Goal: Task Accomplishment & Management: Use online tool/utility

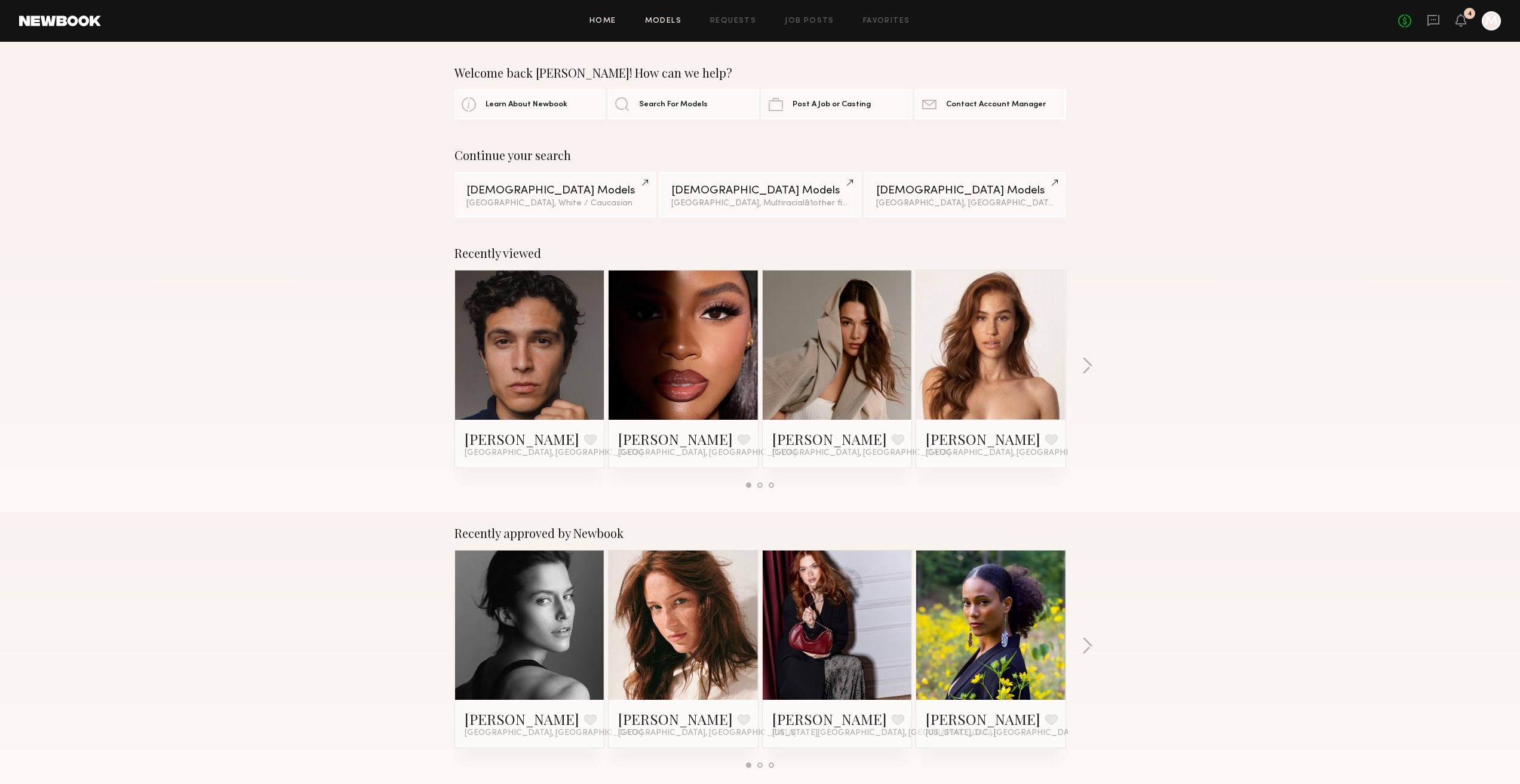
click at [672, 21] on link "Models" at bounding box center [663, 21] width 37 height 8
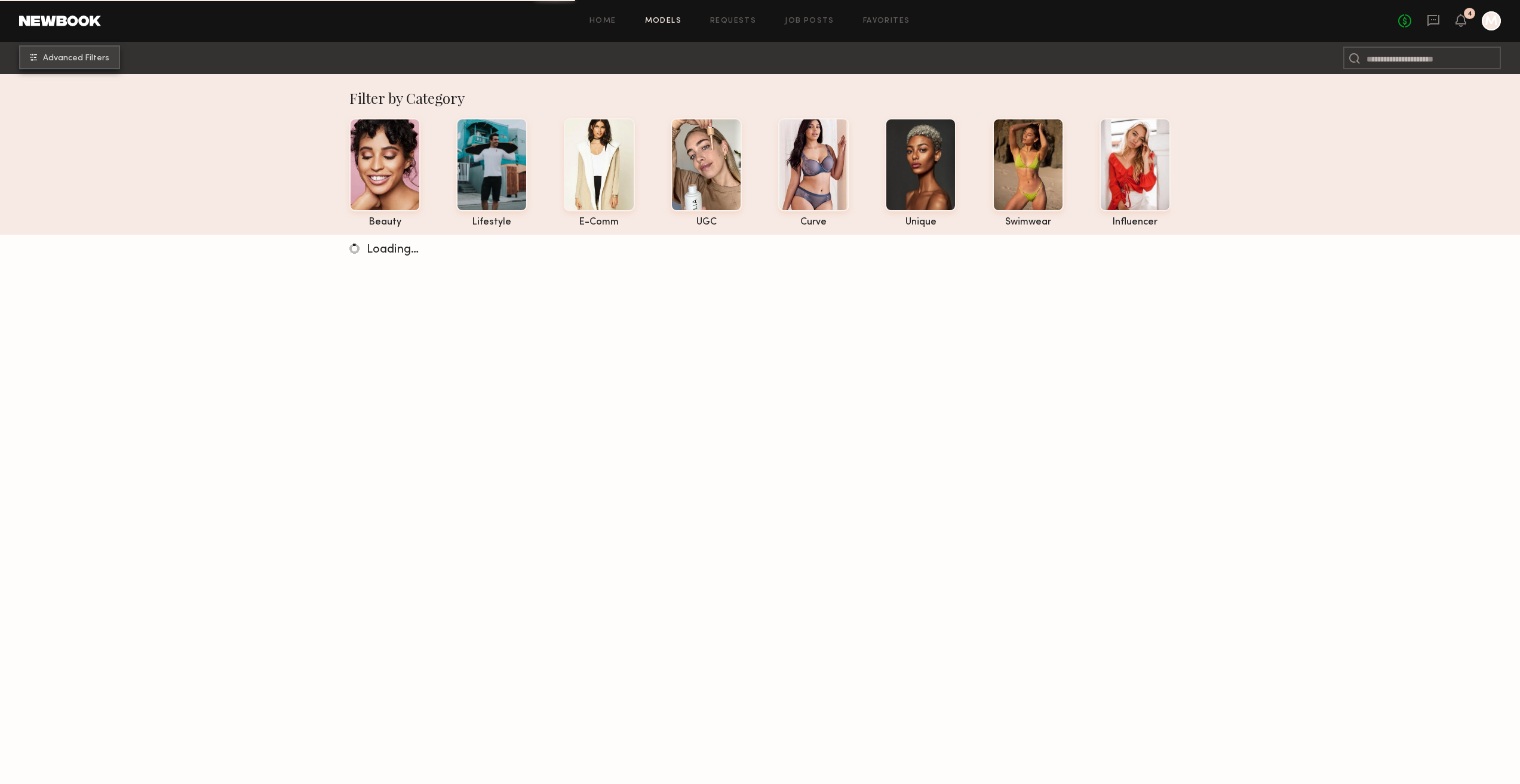
click at [97, 55] on span "Advanced Filters" at bounding box center [76, 58] width 66 height 8
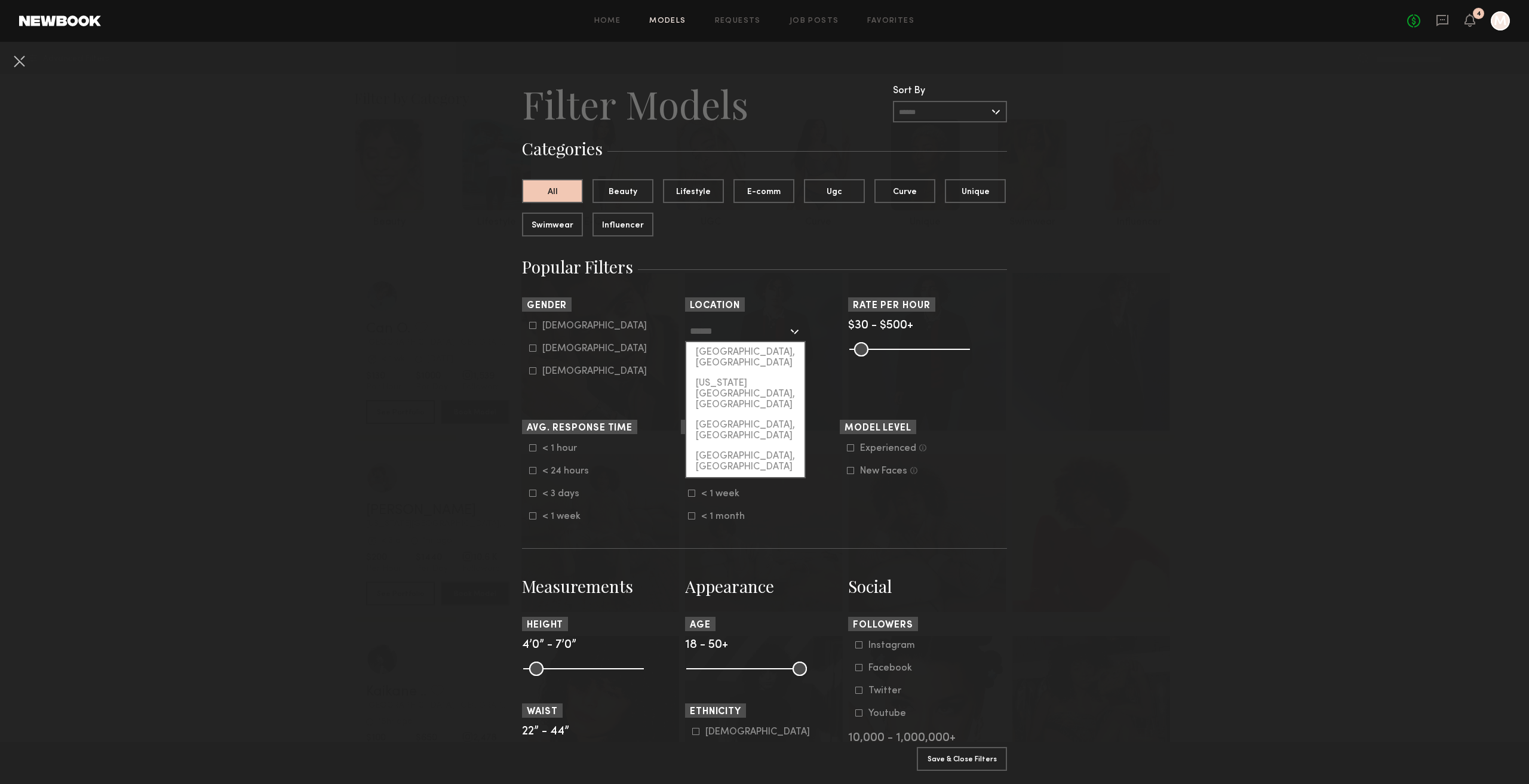
click at [741, 323] on input "text" at bounding box center [739, 331] width 98 height 20
click at [746, 376] on div "[US_STATE][GEOGRAPHIC_DATA], [GEOGRAPHIC_DATA]" at bounding box center [746, 393] width 118 height 42
type input "**********"
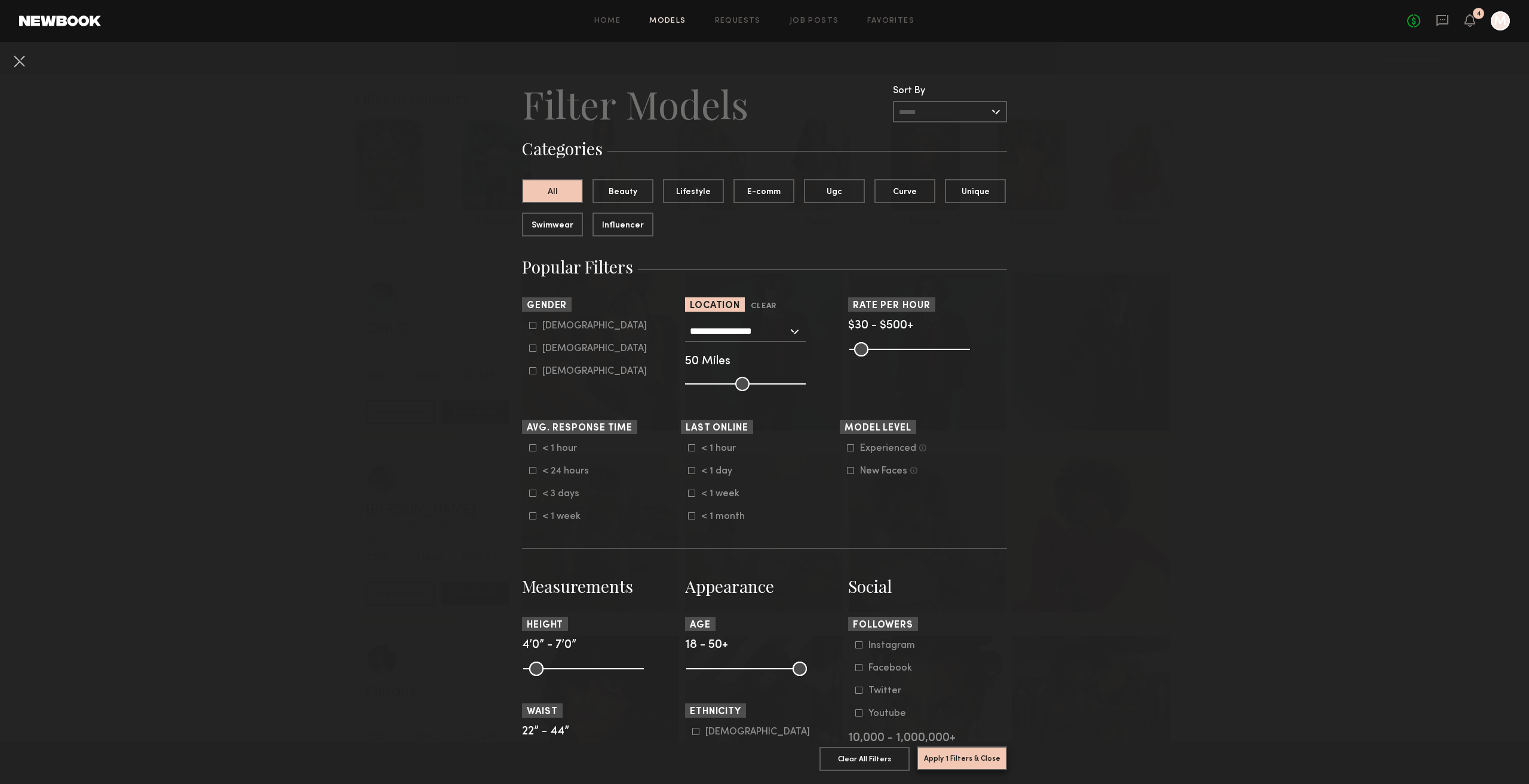
click at [946, 746] on button "Apply 1 Filters & Close" at bounding box center [962, 758] width 91 height 24
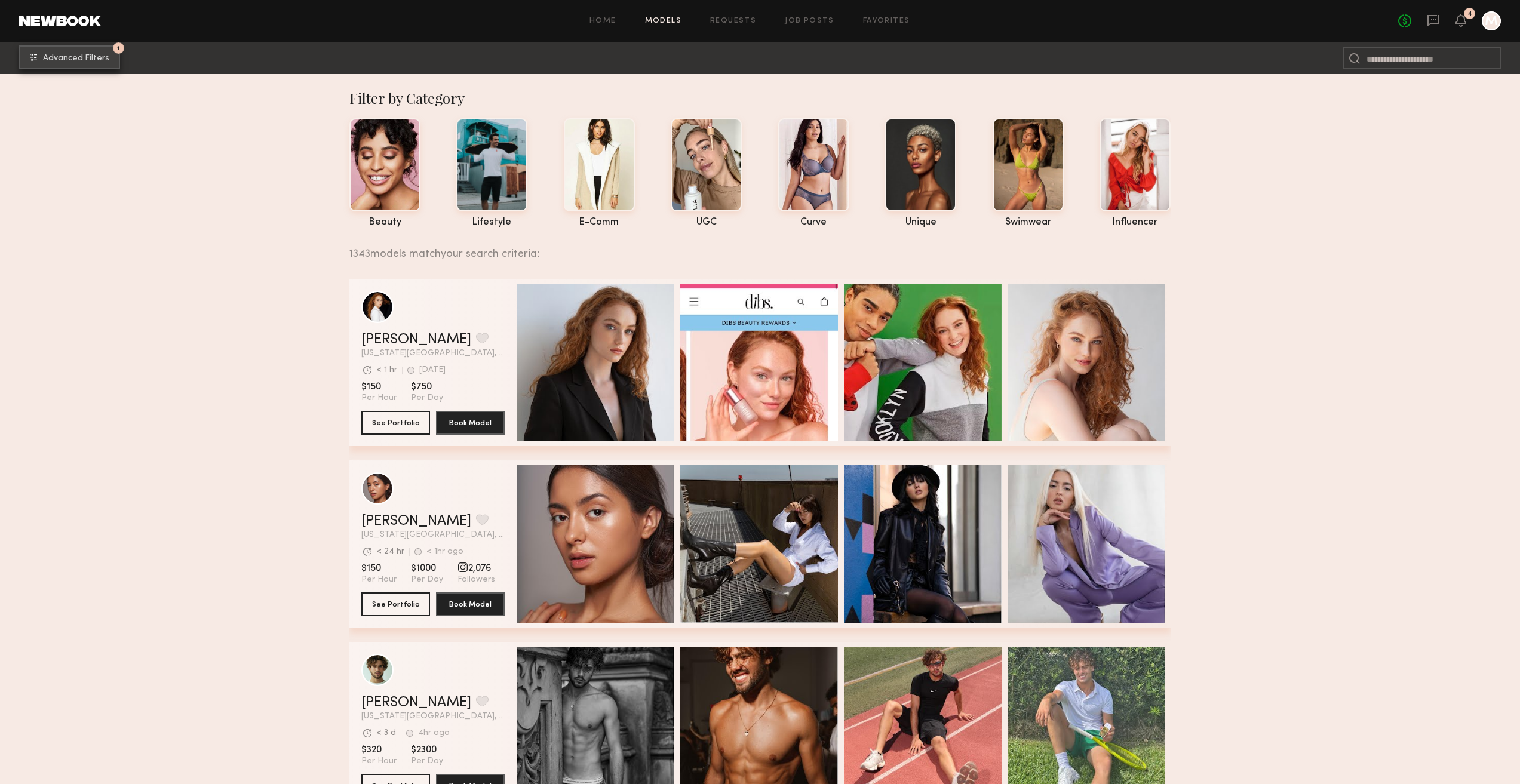
click at [78, 54] on span "Advanced Filters" at bounding box center [76, 58] width 66 height 8
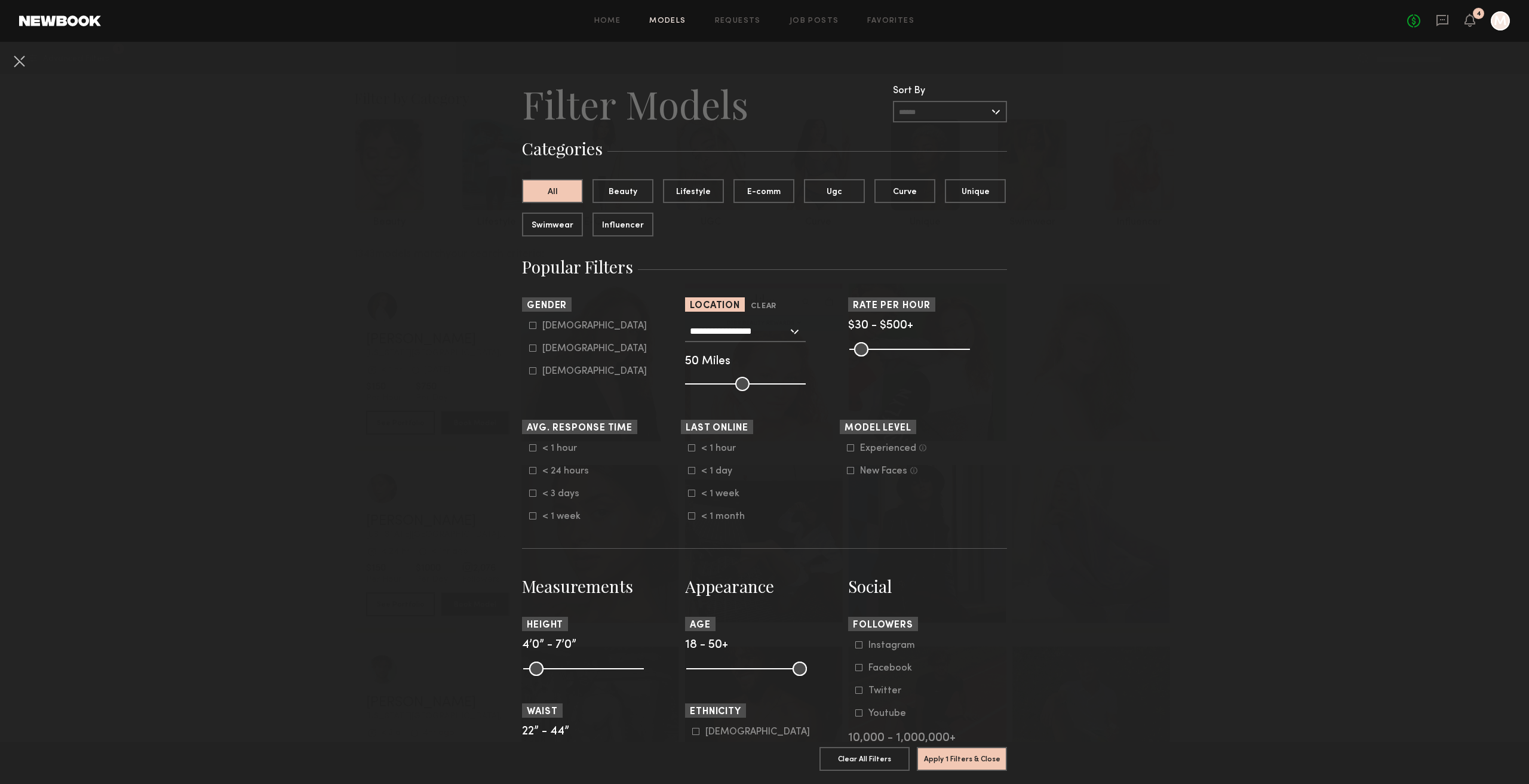
click at [851, 450] on label "Experienced Talent we’ve deemed to have ample paid, professional modeling exper…" at bounding box center [886, 448] width 80 height 7
drag, startPoint x: 640, startPoint y: 190, endPoint x: 635, endPoint y: 185, distance: 7.1
click at [638, 188] on button "Beauty" at bounding box center [622, 191] width 61 height 24
click at [962, 751] on button "Apply 3 Filters & Close" at bounding box center [962, 758] width 91 height 24
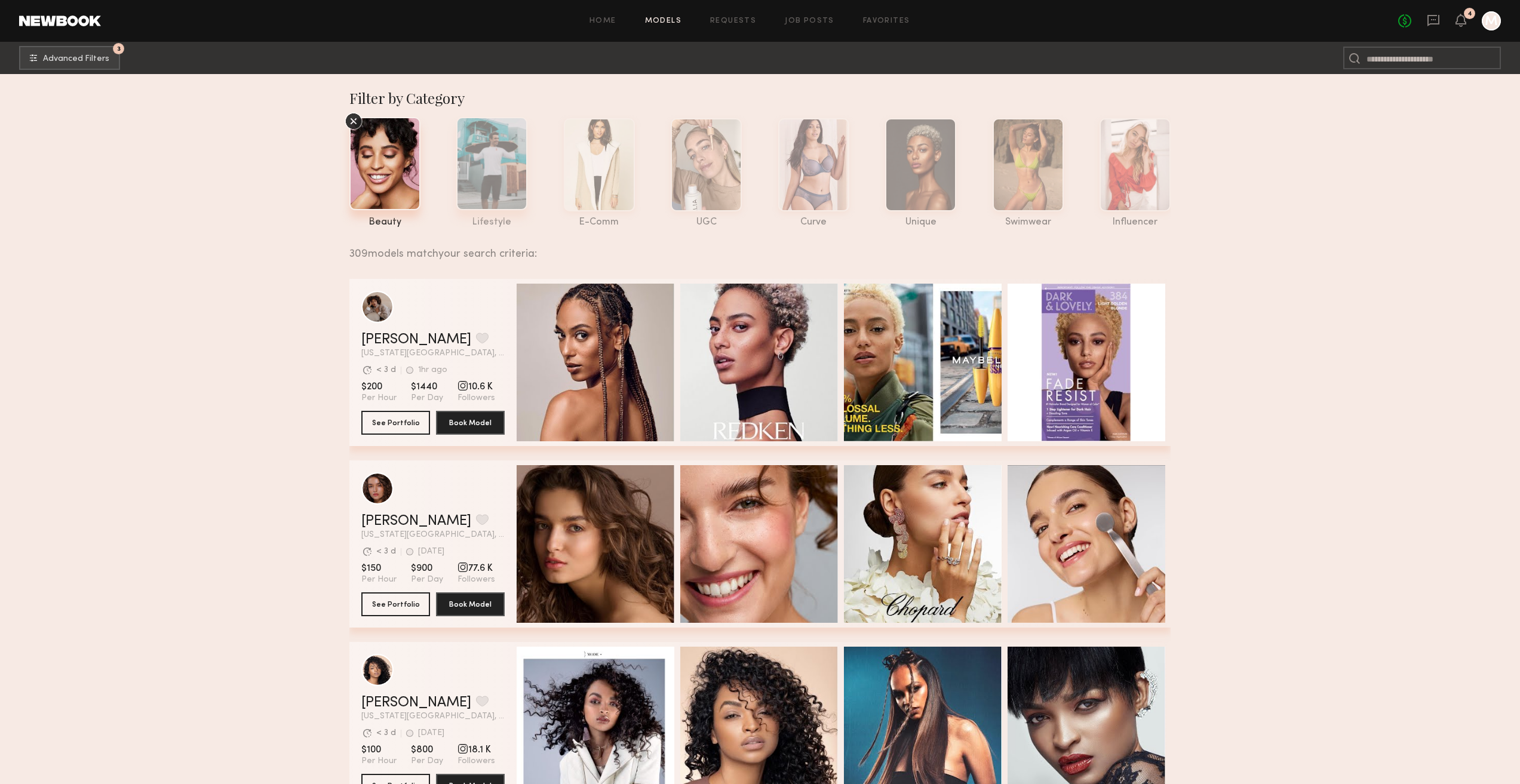
click at [495, 175] on div at bounding box center [491, 164] width 71 height 93
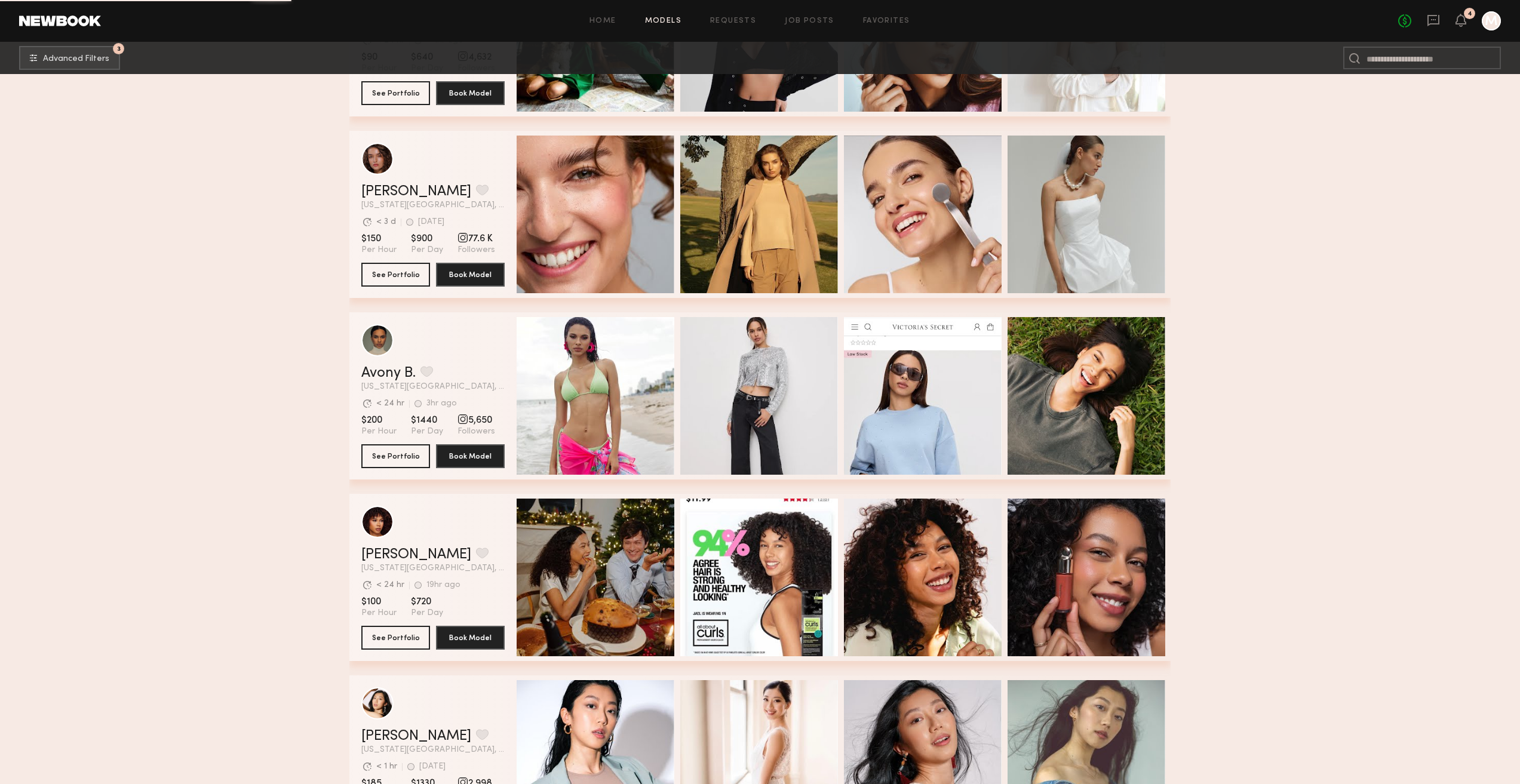
scroll to position [1613, 0]
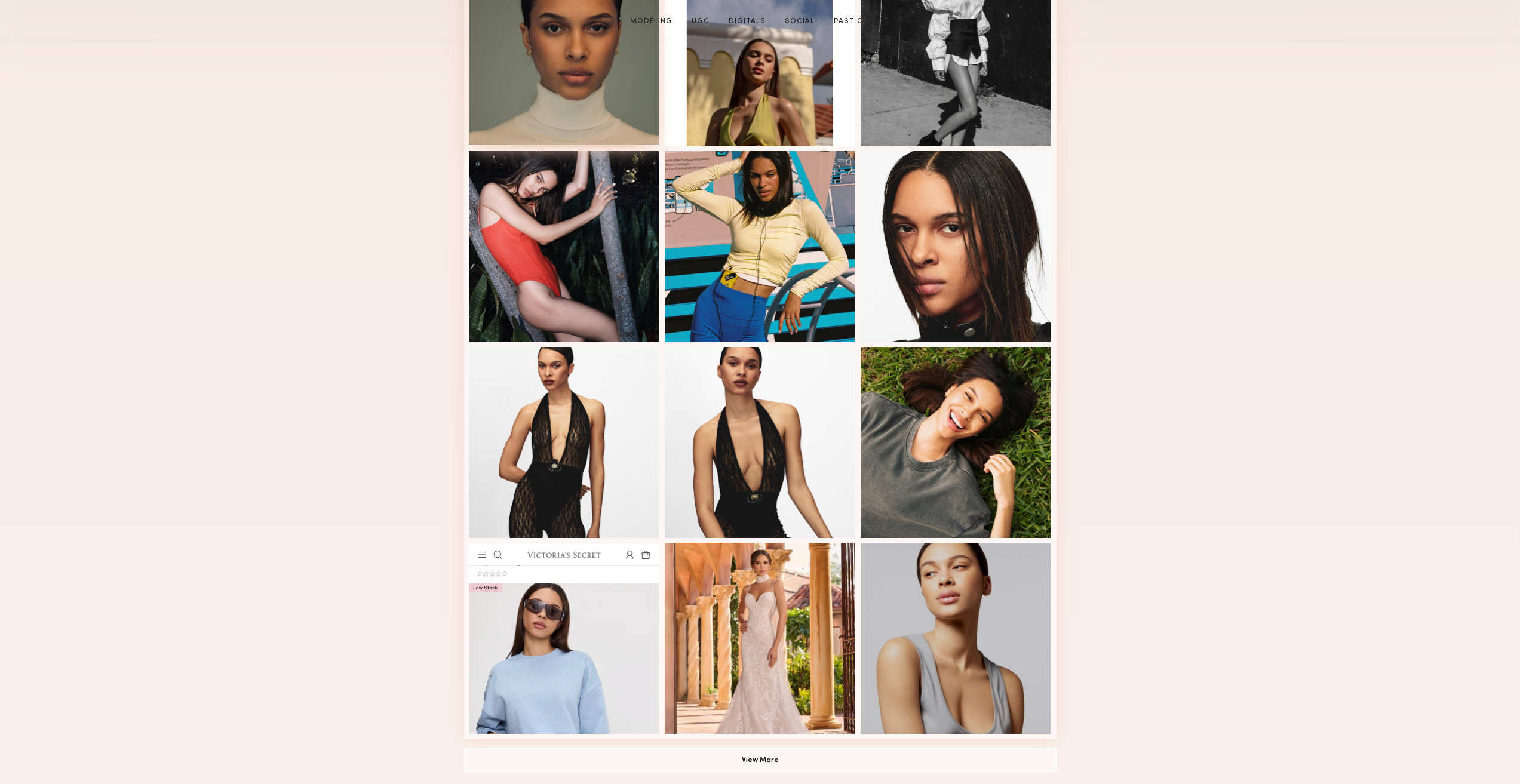
scroll to position [537, 0]
